Goal: Task Accomplishment & Management: Manage account settings

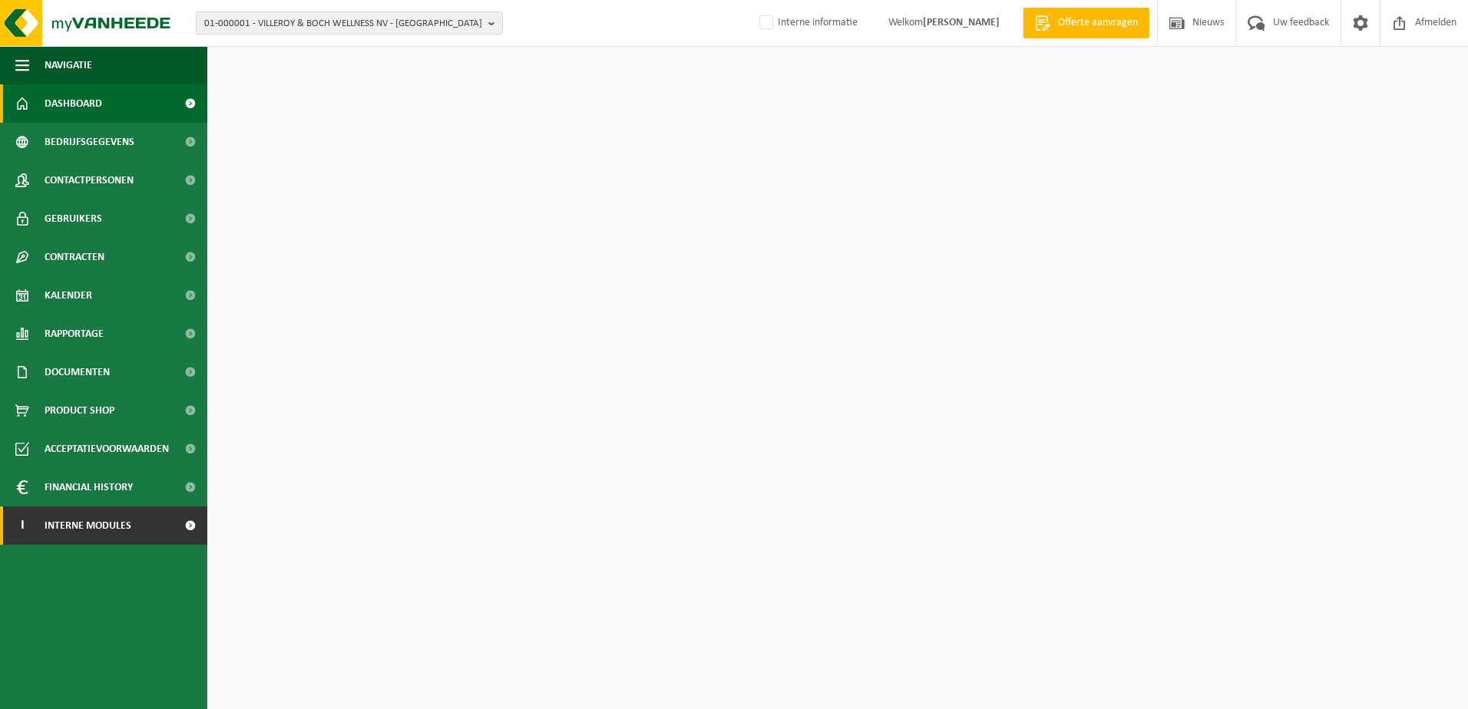
click at [108, 534] on span "Interne modules" at bounding box center [88, 526] width 87 height 38
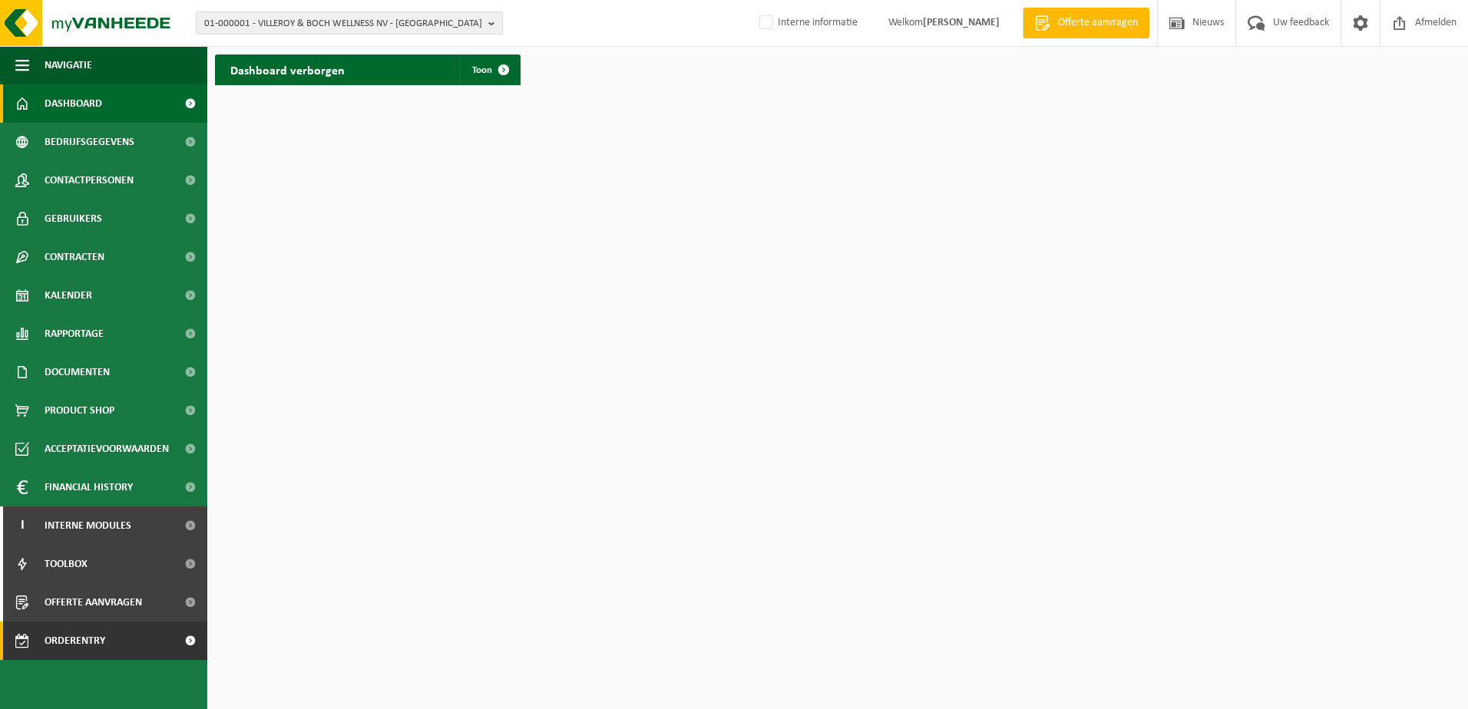
click at [100, 646] on span "Orderentry Goedkeuring" at bounding box center [109, 641] width 129 height 38
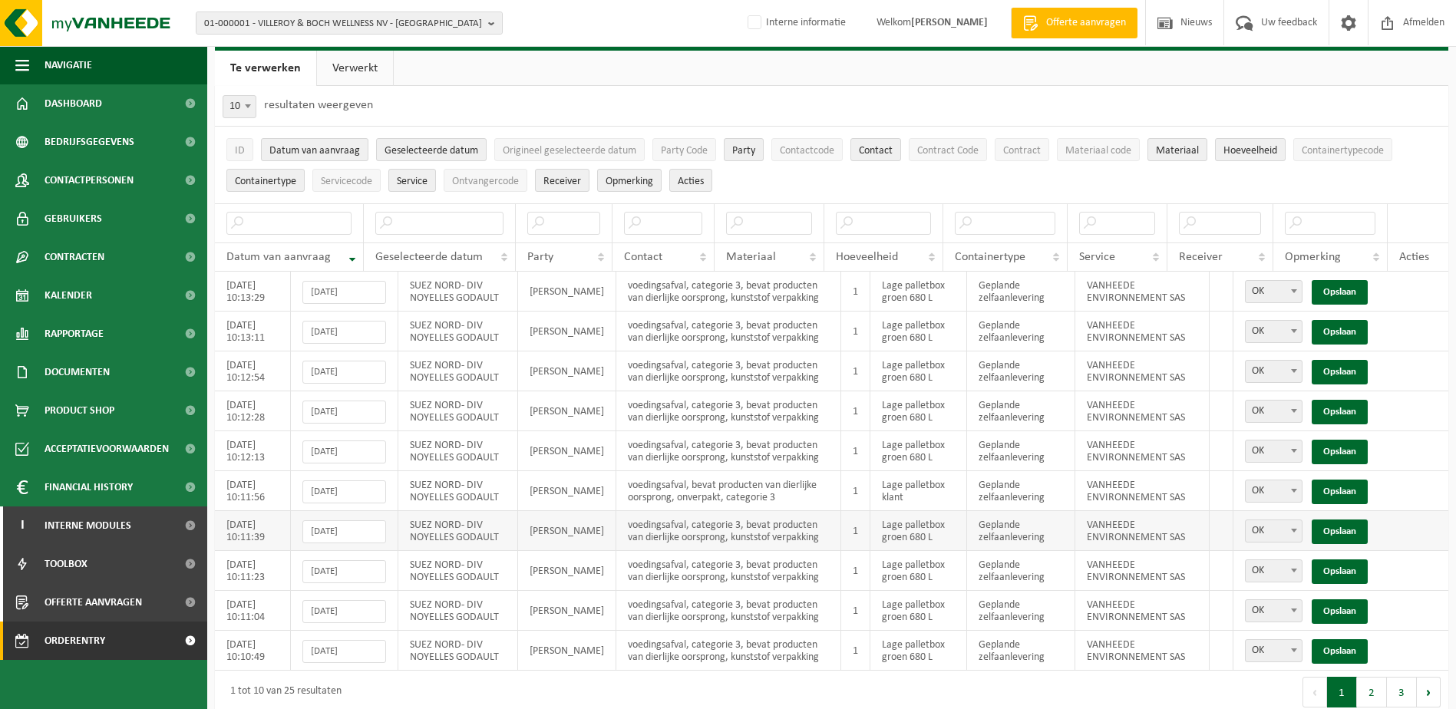
scroll to position [54, 0]
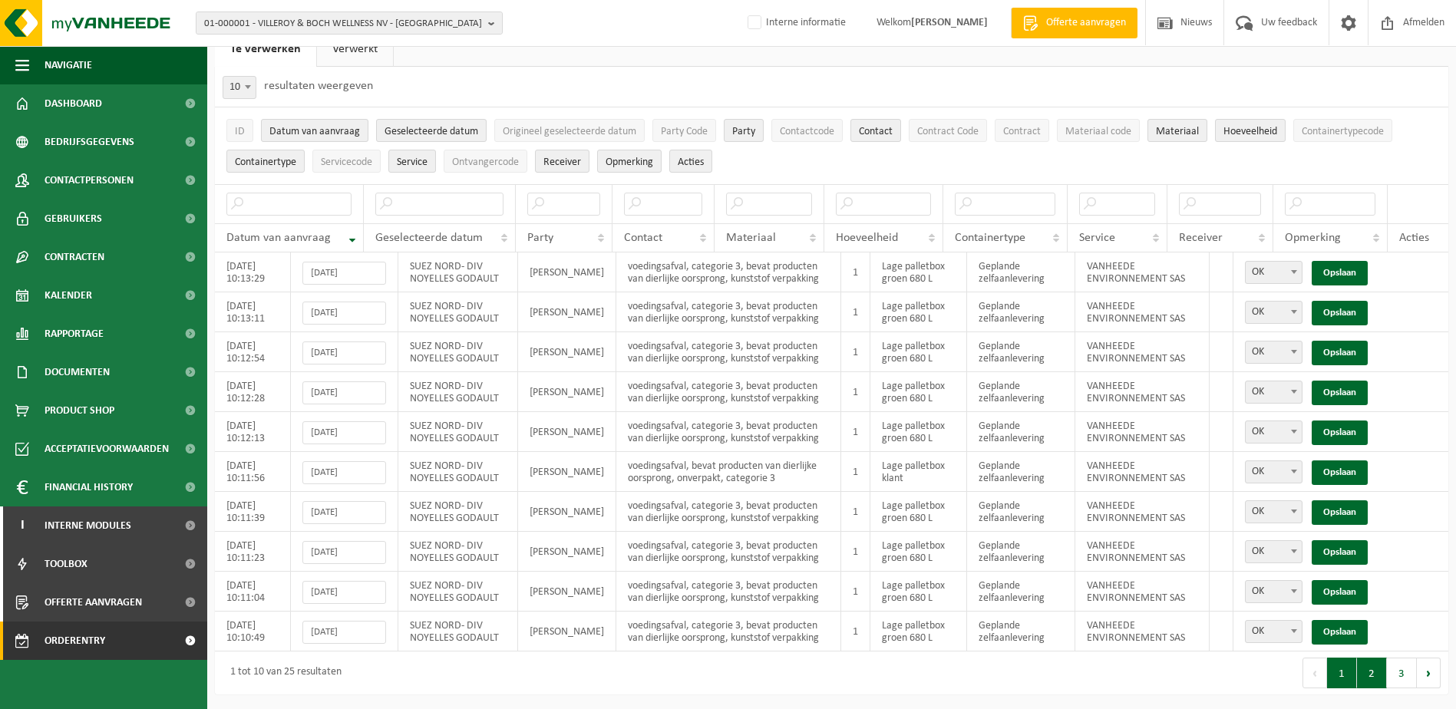
click at [1369, 679] on button "2" at bounding box center [1372, 673] width 30 height 31
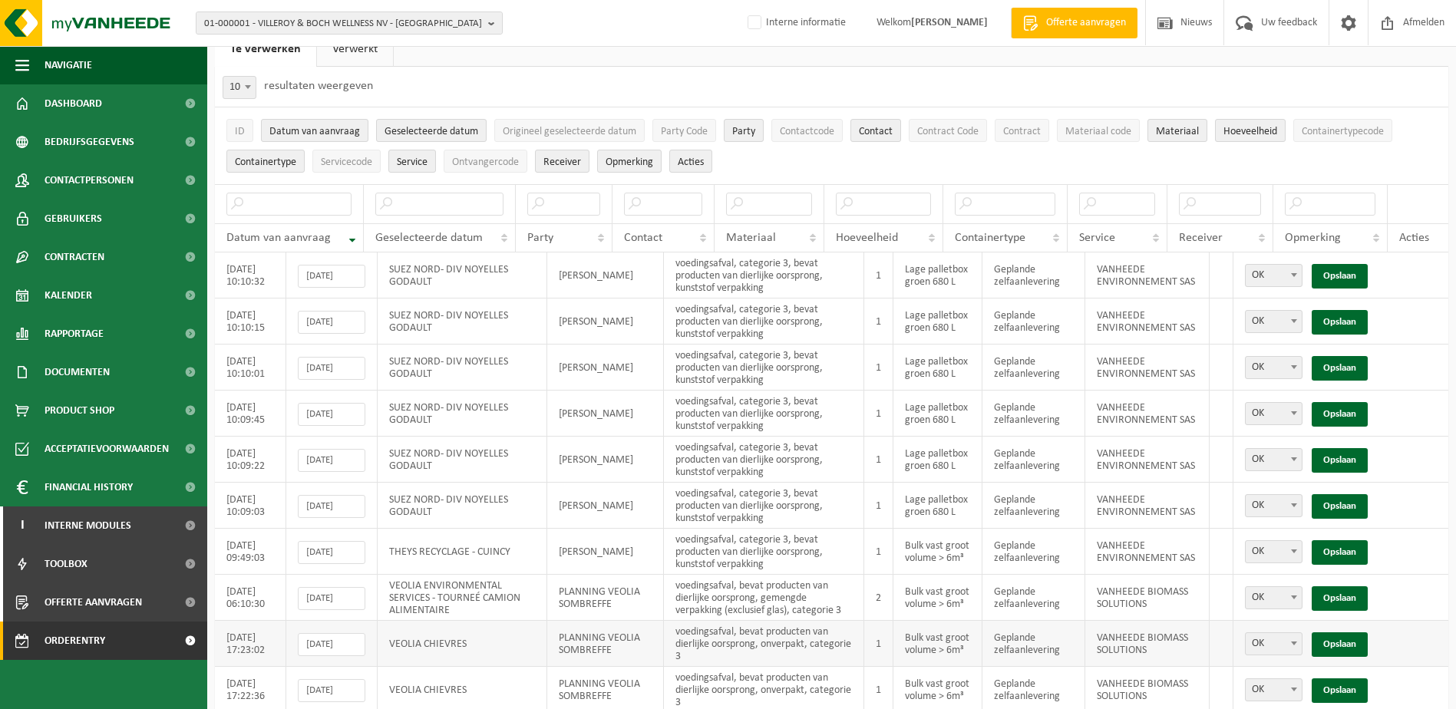
scroll to position [115, 0]
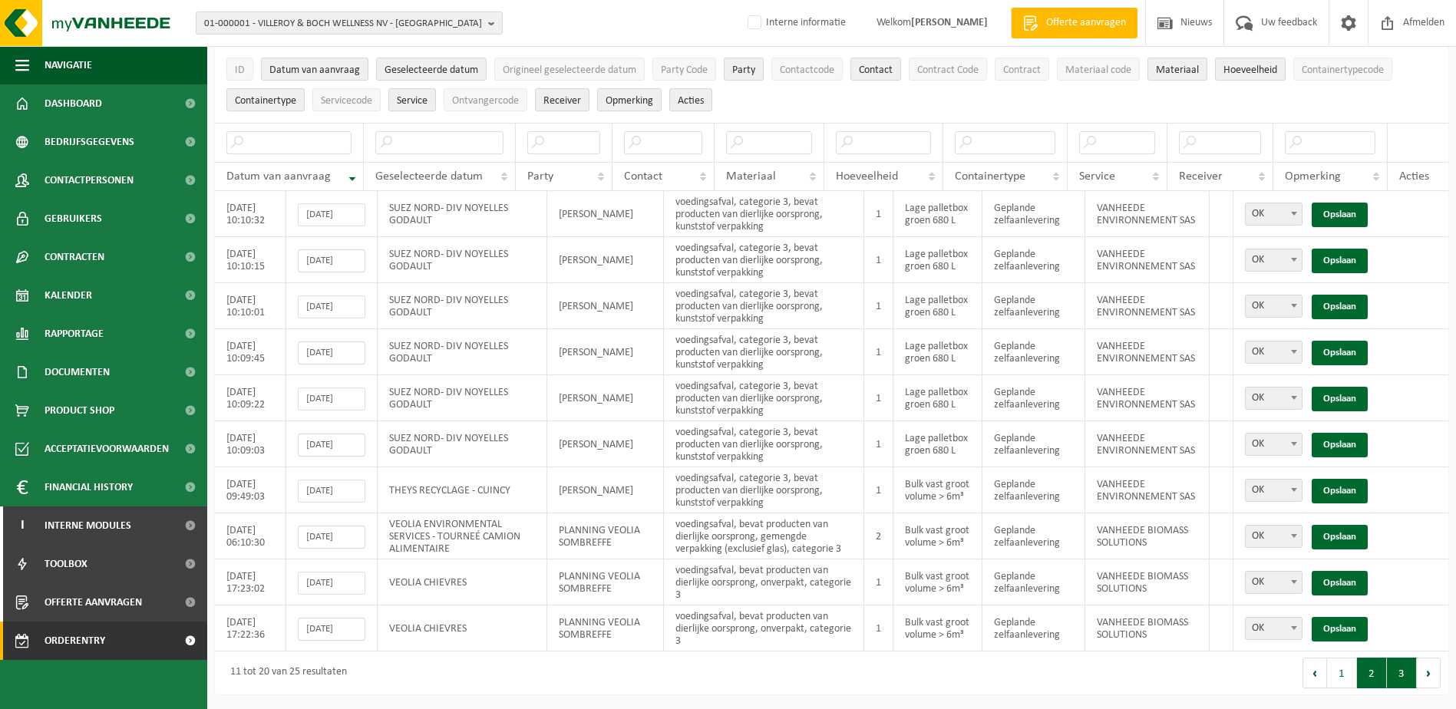
click at [1406, 679] on button "3" at bounding box center [1402, 673] width 30 height 31
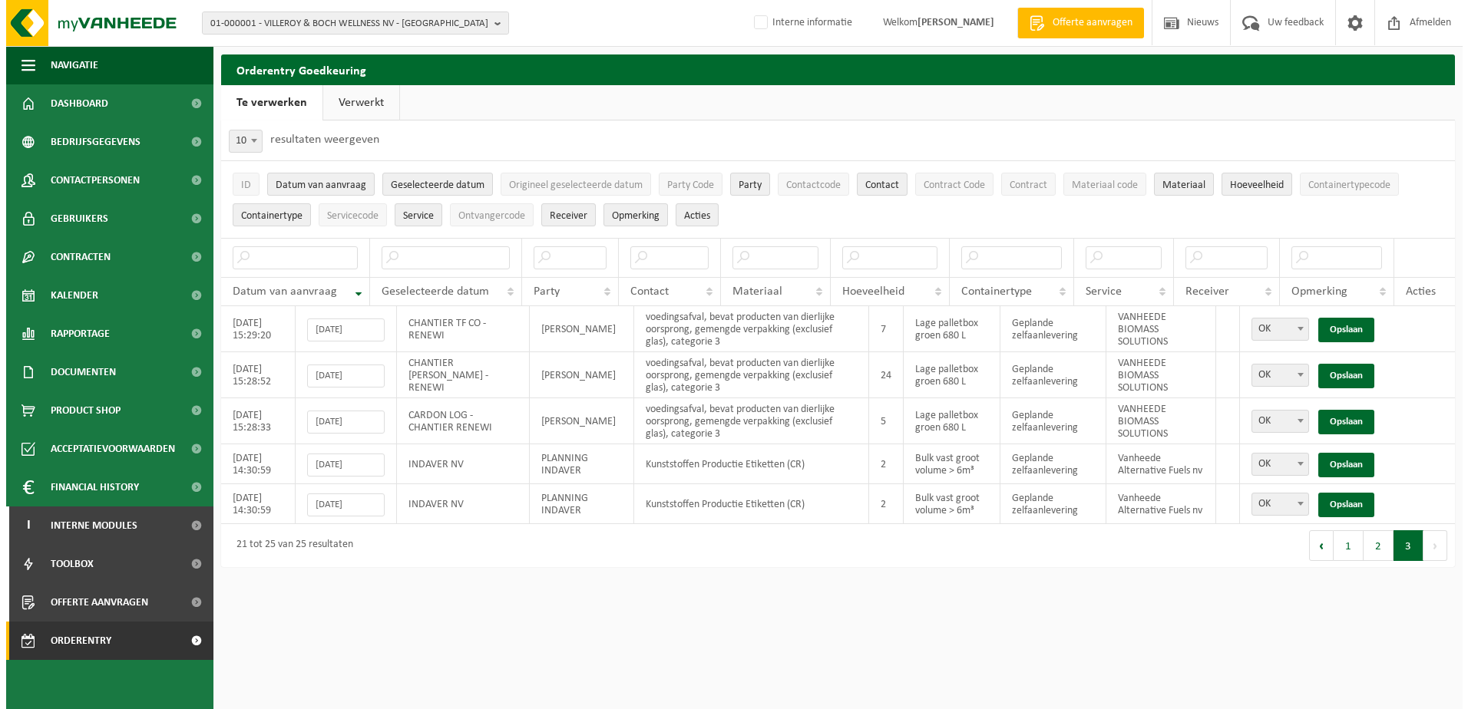
scroll to position [0, 0]
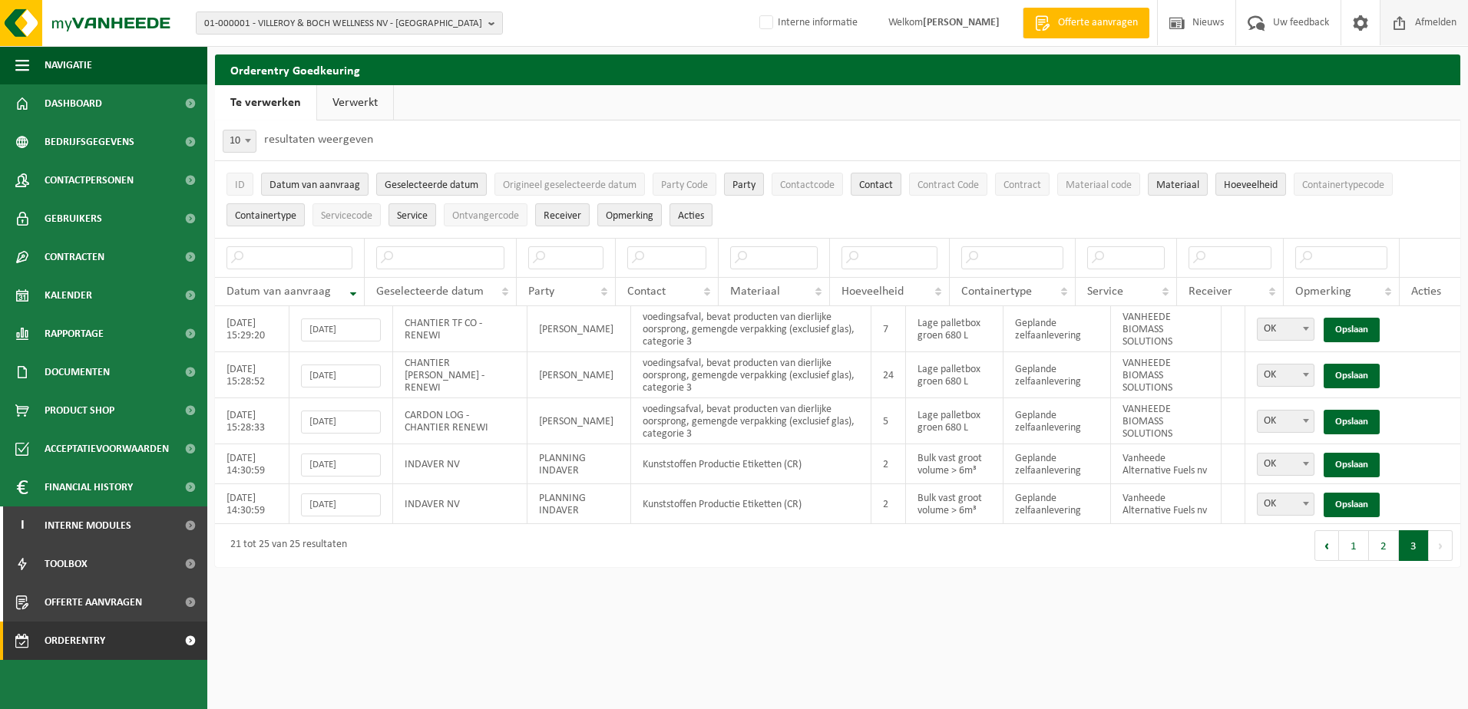
click at [1441, 23] on span "Afmelden" at bounding box center [1435, 22] width 49 height 45
